Goal: Task Accomplishment & Management: Manage account settings

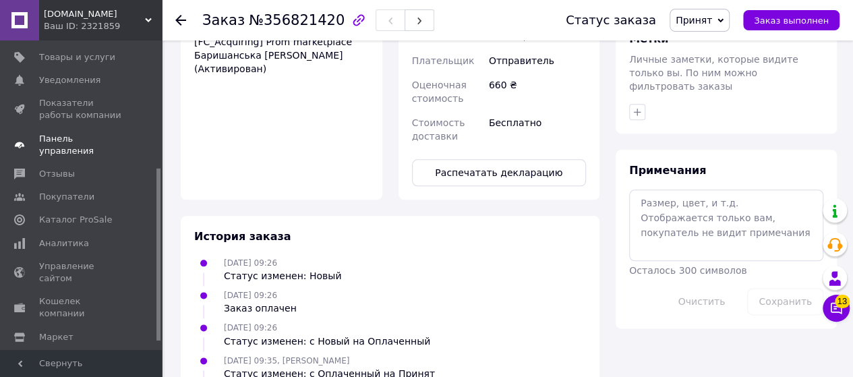
scroll to position [242, 0]
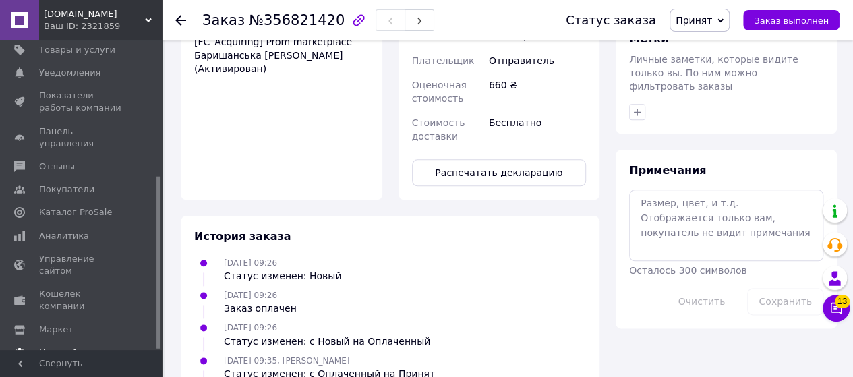
click at [62, 347] on span "Настройки" at bounding box center [63, 353] width 49 height 12
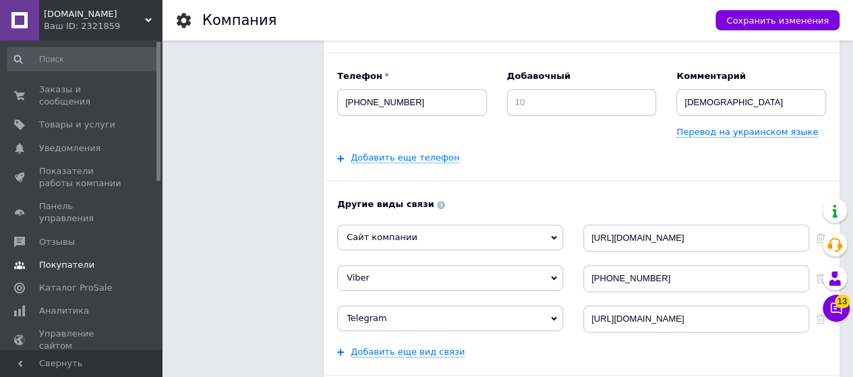
scroll to position [202, 0]
click at [86, 165] on span "Показатели работы компании" at bounding box center [82, 177] width 86 height 24
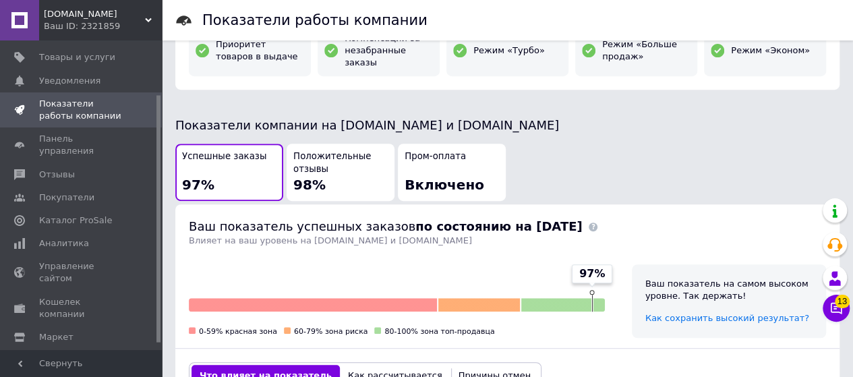
scroll to position [76, 0]
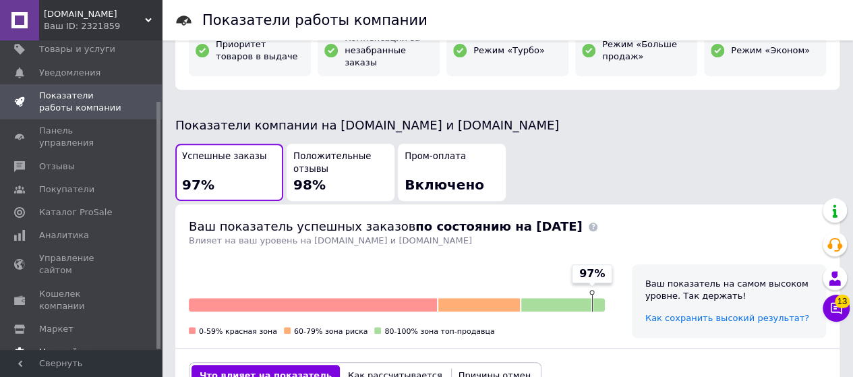
click at [58, 346] on span "Настройки" at bounding box center [63, 352] width 49 height 12
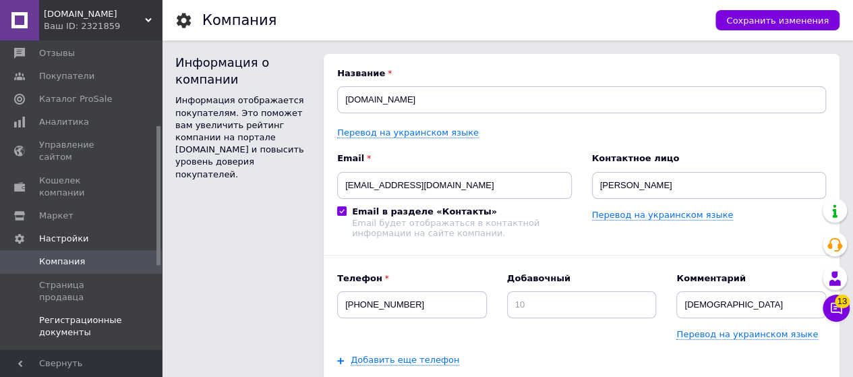
scroll to position [210, 0]
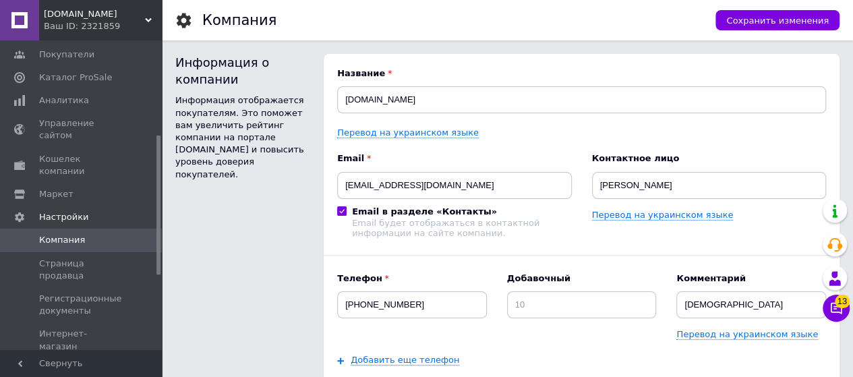
click at [96, 364] on span "Способы доставки" at bounding box center [82, 370] width 86 height 12
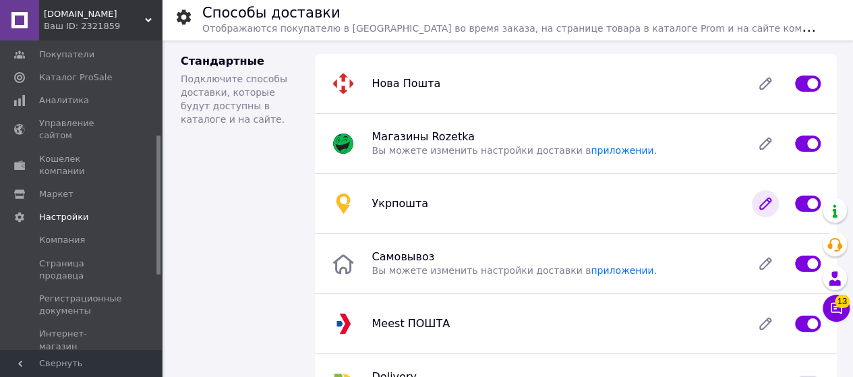
click at [754, 208] on icon at bounding box center [765, 203] width 27 height 27
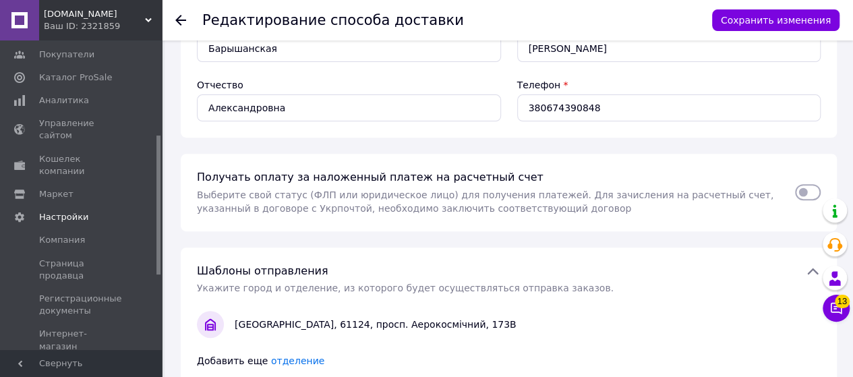
scroll to position [270, 0]
